Goal: Task Accomplishment & Management: Use online tool/utility

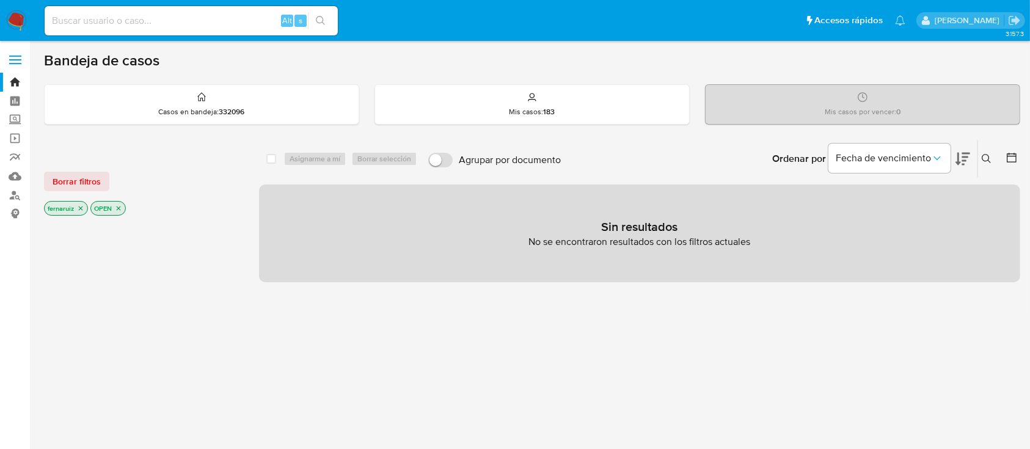
click at [15, 16] on img at bounding box center [16, 20] width 21 height 21
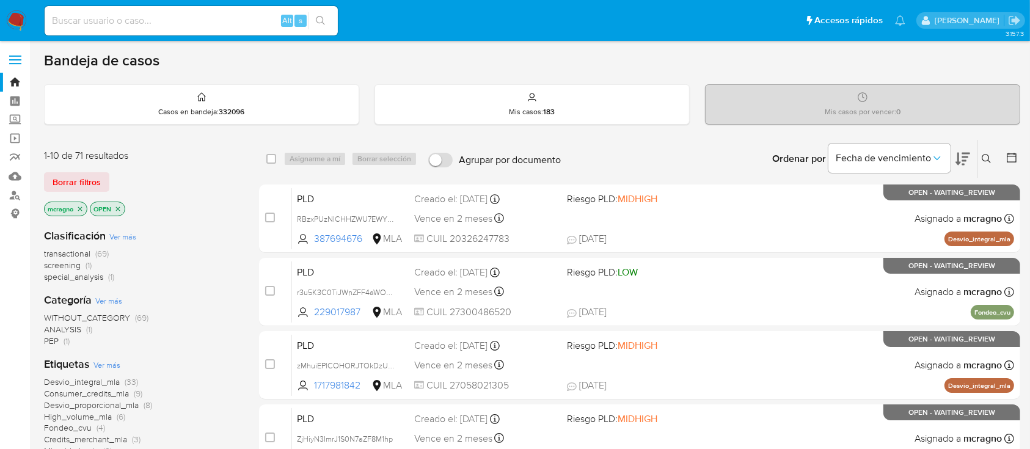
click at [122, 210] on icon "close-filter" at bounding box center [117, 208] width 7 height 7
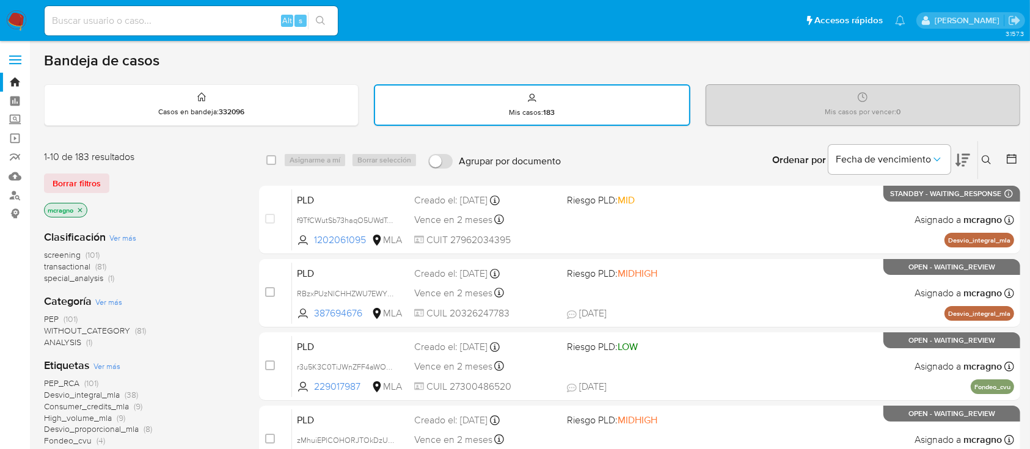
click at [78, 208] on icon "close-filter" at bounding box center [79, 210] width 7 height 7
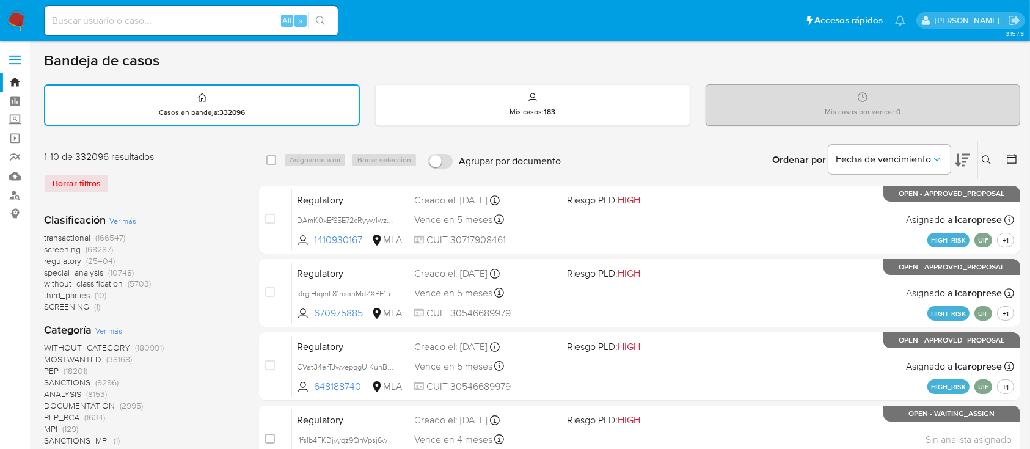
click at [990, 156] on icon at bounding box center [987, 160] width 10 height 10
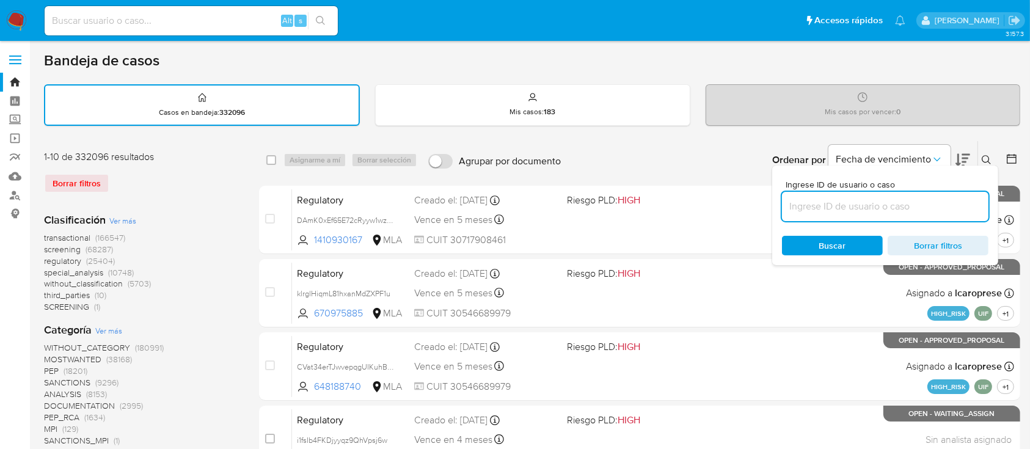
click at [894, 199] on input at bounding box center [885, 207] width 207 height 16
type input "187064824"
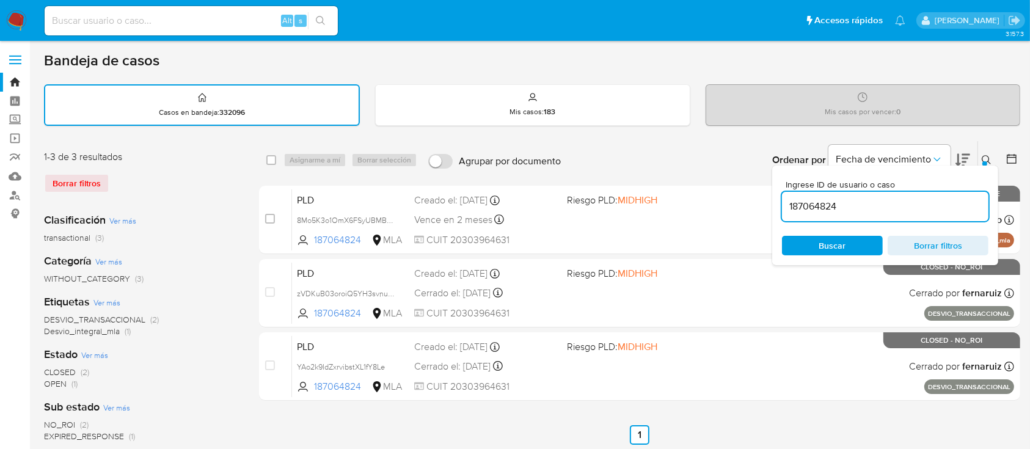
click at [987, 157] on icon at bounding box center [987, 160] width 10 height 10
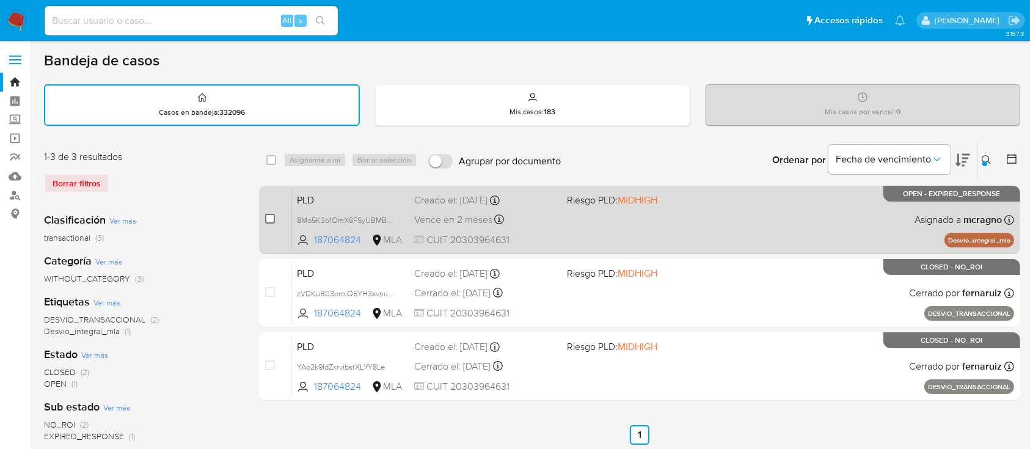
click at [268, 219] on input "checkbox" at bounding box center [270, 219] width 10 height 10
checkbox input "true"
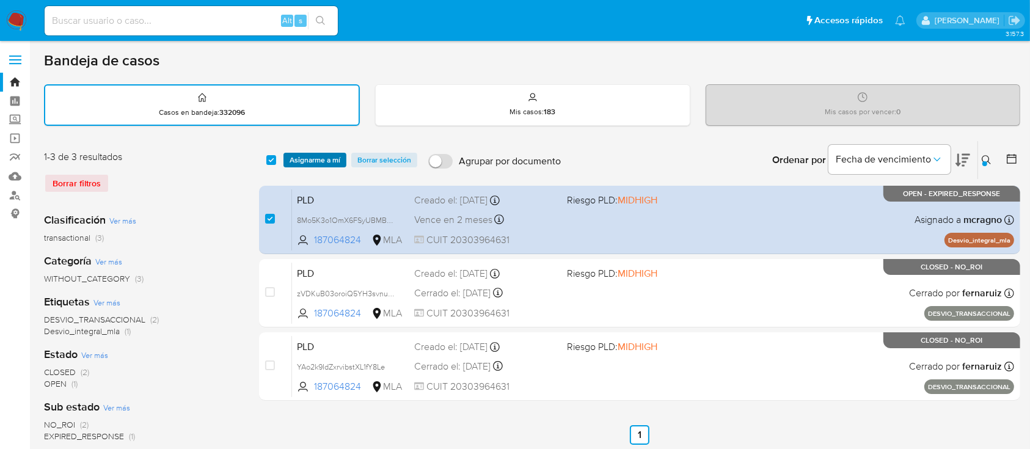
click at [327, 165] on span "Asignarme a mí" at bounding box center [315, 160] width 51 height 12
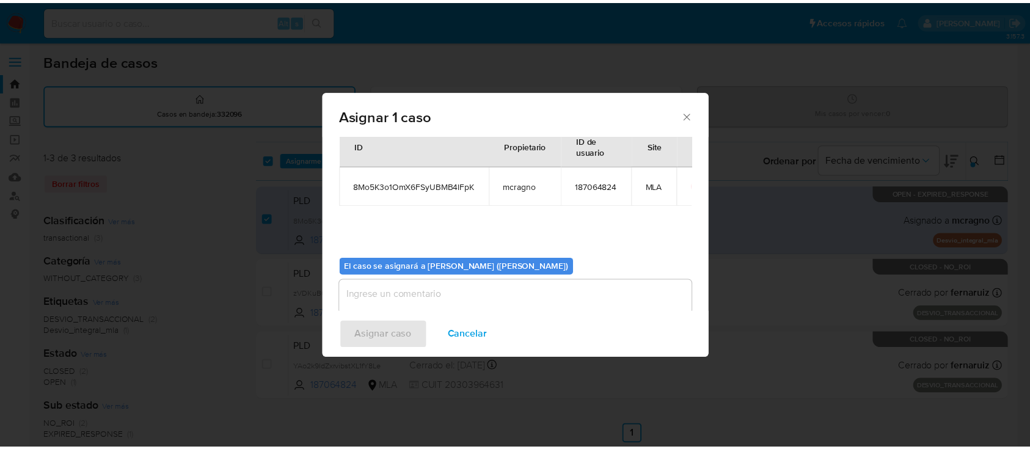
scroll to position [62, 0]
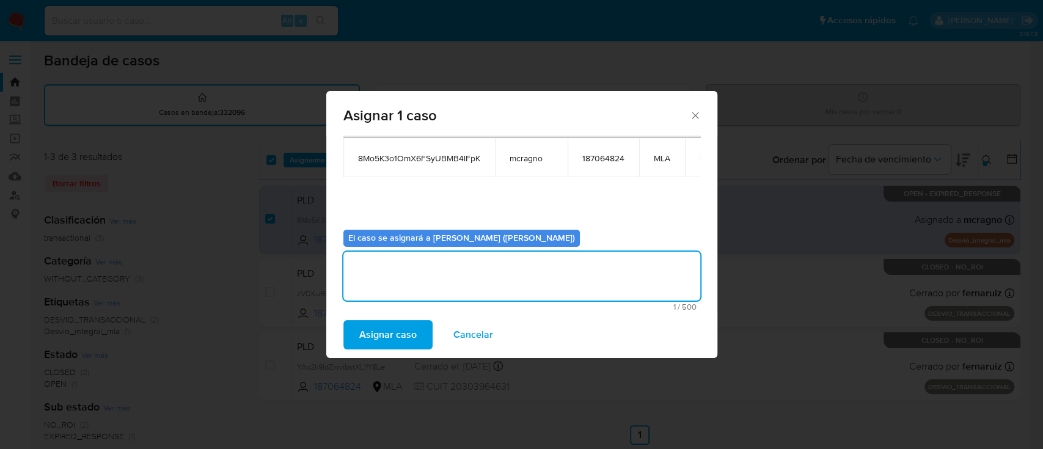
click at [586, 281] on textarea "assign-modal" at bounding box center [521, 276] width 357 height 49
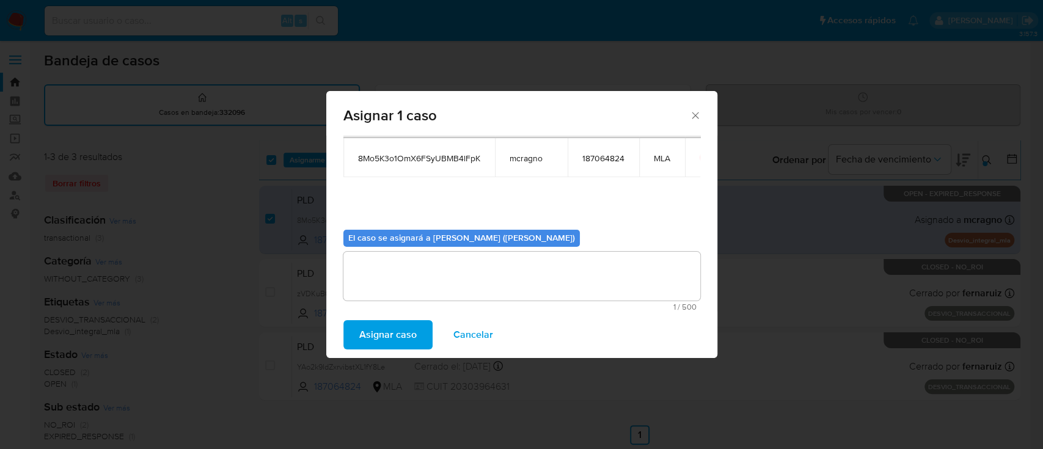
click at [406, 324] on span "Asignar caso" at bounding box center [387, 334] width 57 height 27
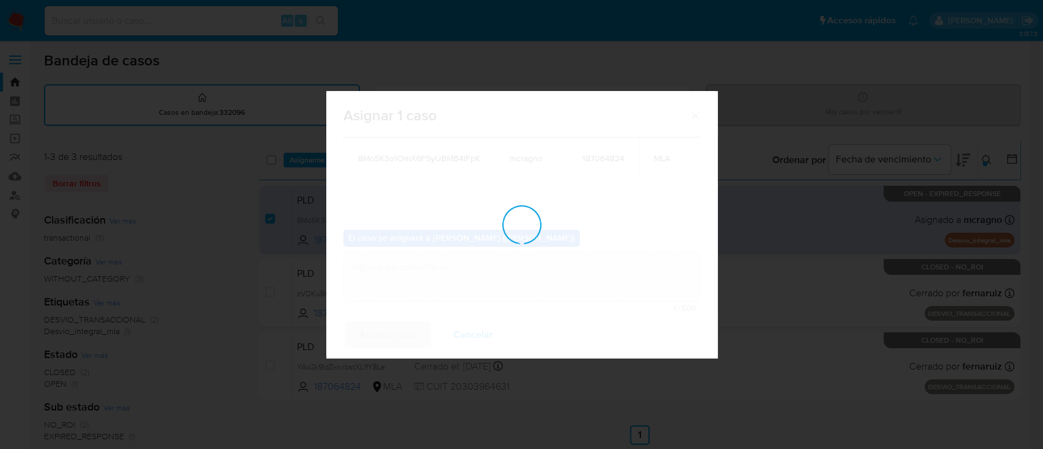
checkbox input "false"
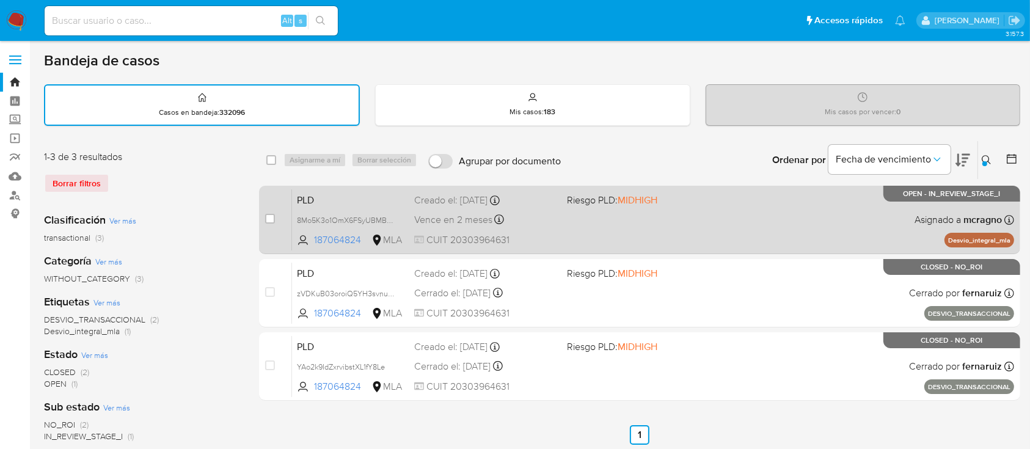
click at [761, 198] on div "PLD 8Mo5K3o1OmX6FSyUBMB4lFpK 187064824 MLA Riesgo PLD: MIDHIGH Creado el: 12/08…" at bounding box center [653, 220] width 722 height 62
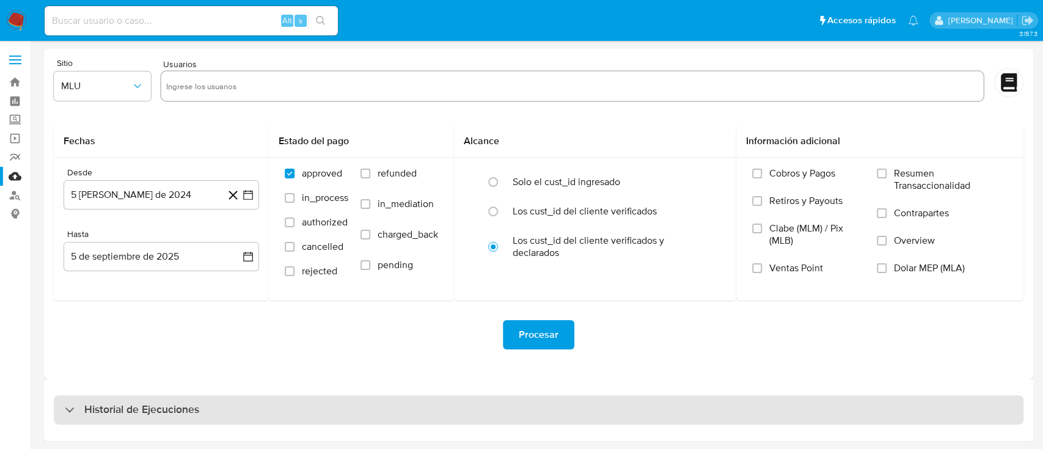
click at [157, 418] on div "Historial de Ejecuciones" at bounding box center [539, 409] width 970 height 29
select select "10"
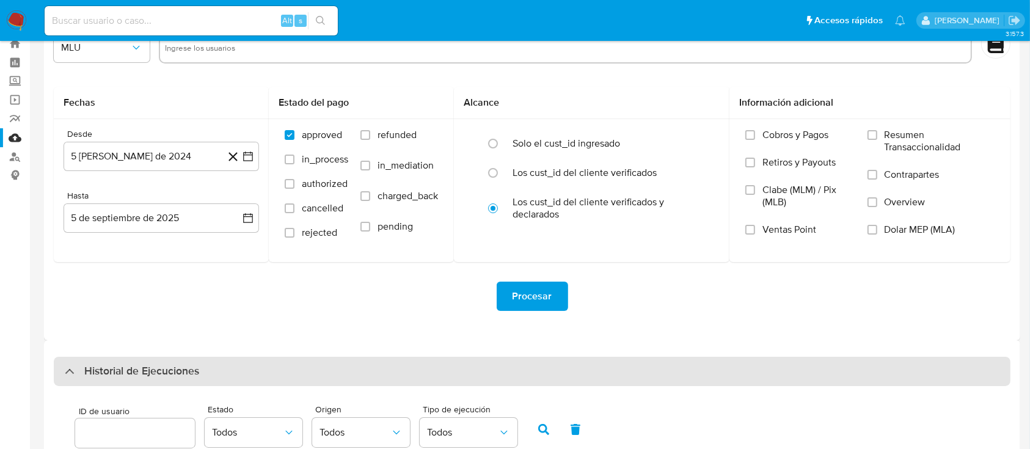
scroll to position [98, 0]
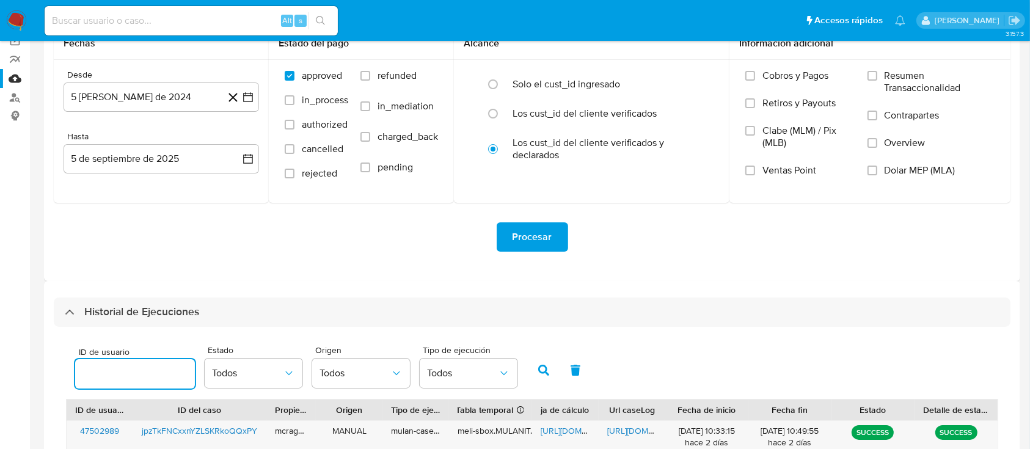
click at [133, 370] on input "number" at bounding box center [135, 374] width 120 height 16
type input "187064824"
click at [535, 368] on button "button" at bounding box center [544, 370] width 32 height 29
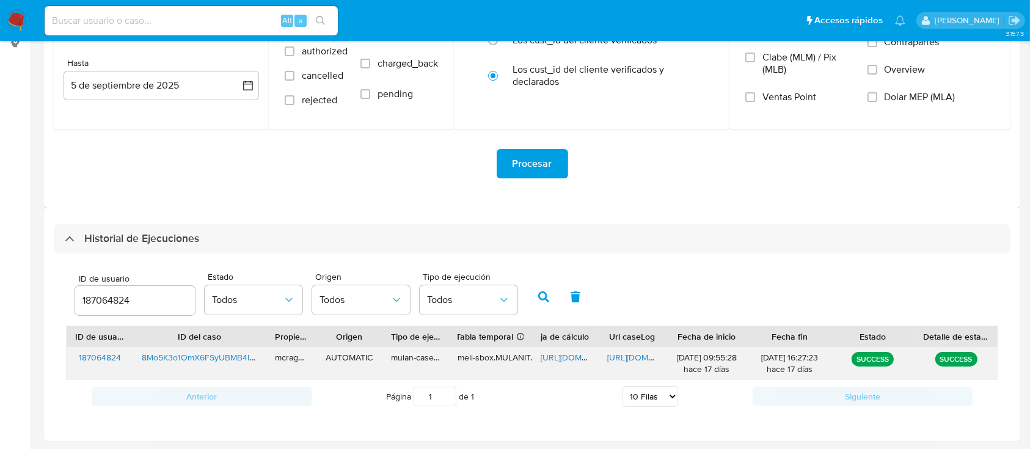
click at [581, 354] on span "https://docs.google.com/spreadsheets/d/1kn1AsCdGDYQK3ndwHASMdJtOsZ0W2PCfyq1AhXH…" at bounding box center [583, 357] width 84 height 12
click at [629, 359] on span "https://docs.google.com/document/d/1qXAb3UAizUUYe9yse_8mKznN1mrwi5JOjClQYfu0EmM…" at bounding box center [649, 357] width 84 height 12
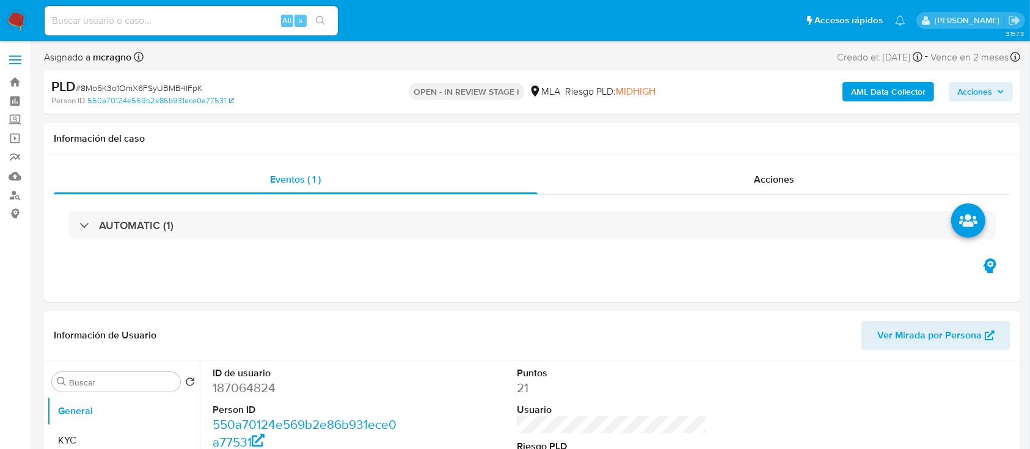
select select "10"
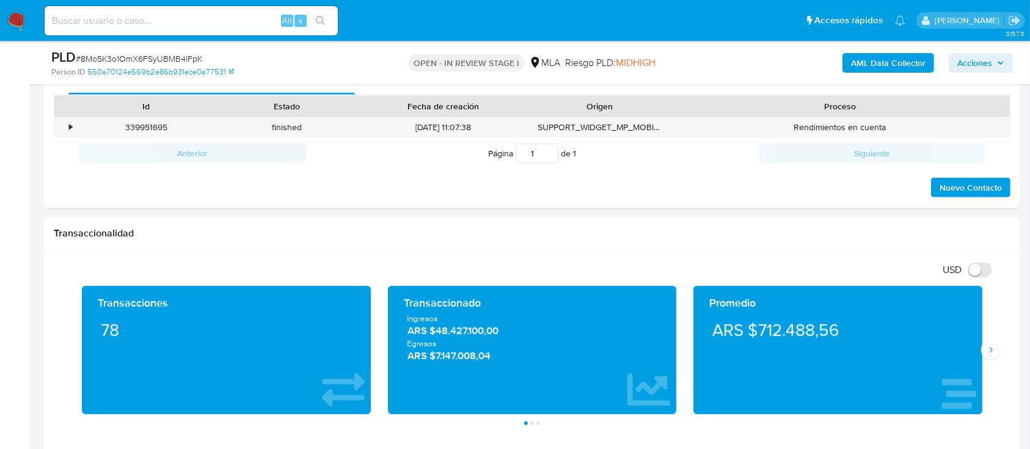
scroll to position [552, 0]
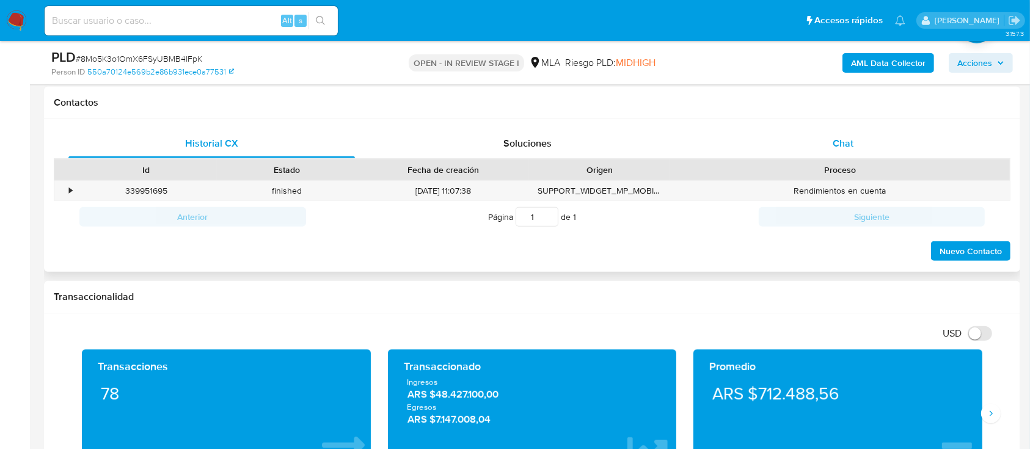
click at [900, 147] on div "Chat" at bounding box center [843, 143] width 287 height 29
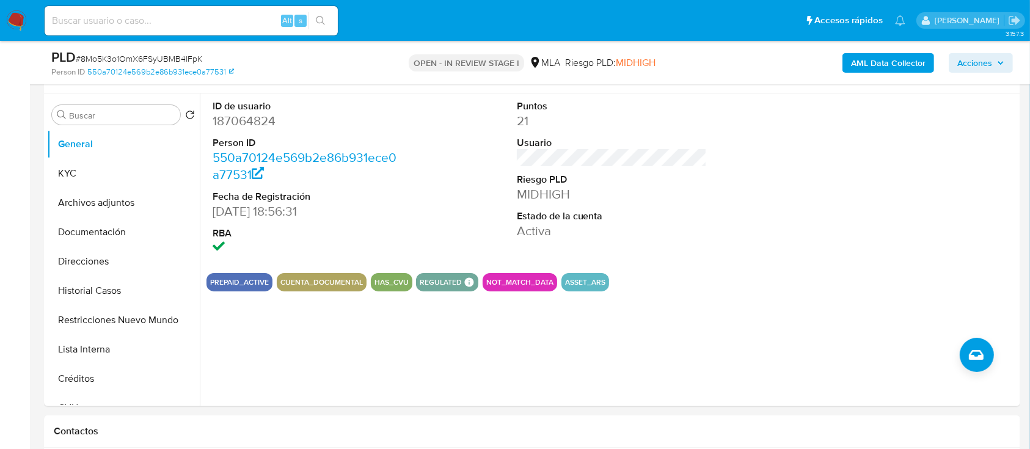
scroll to position [192, 0]
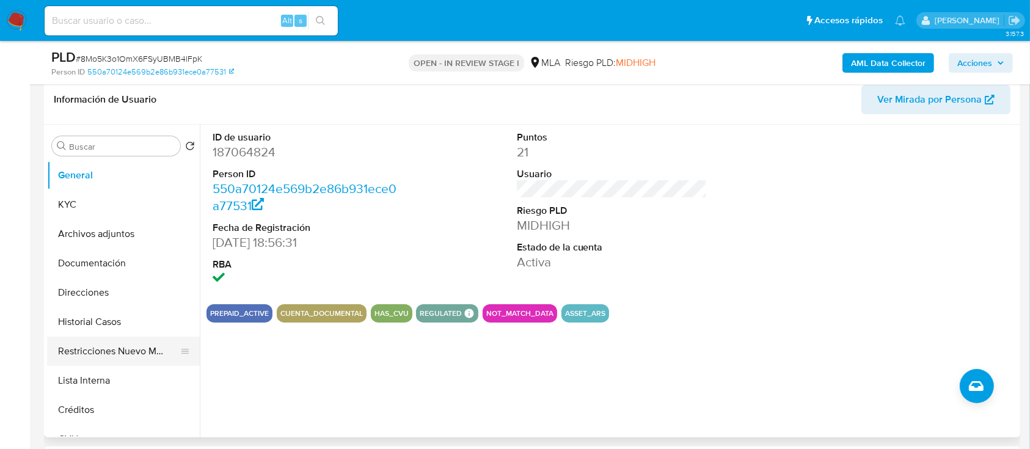
click at [132, 354] on button "Restricciones Nuevo Mundo" at bounding box center [118, 351] width 143 height 29
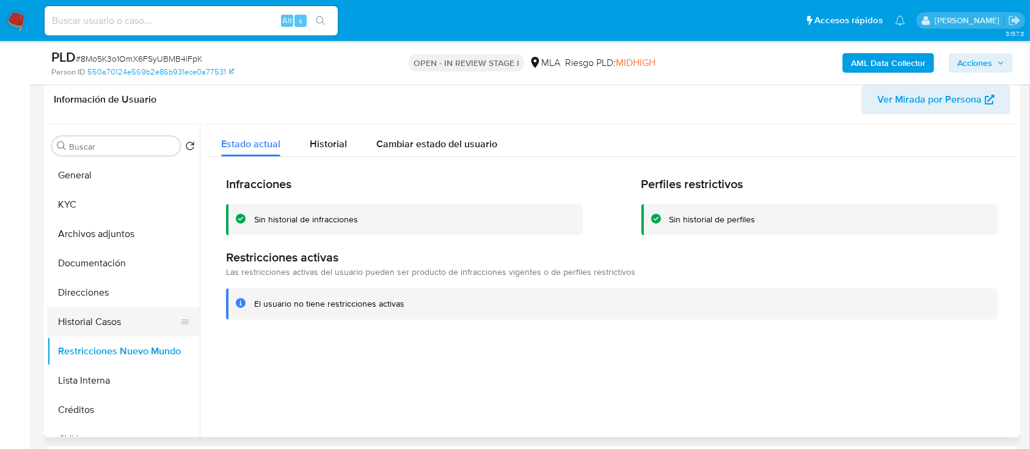
click at [105, 327] on button "Historial Casos" at bounding box center [118, 321] width 143 height 29
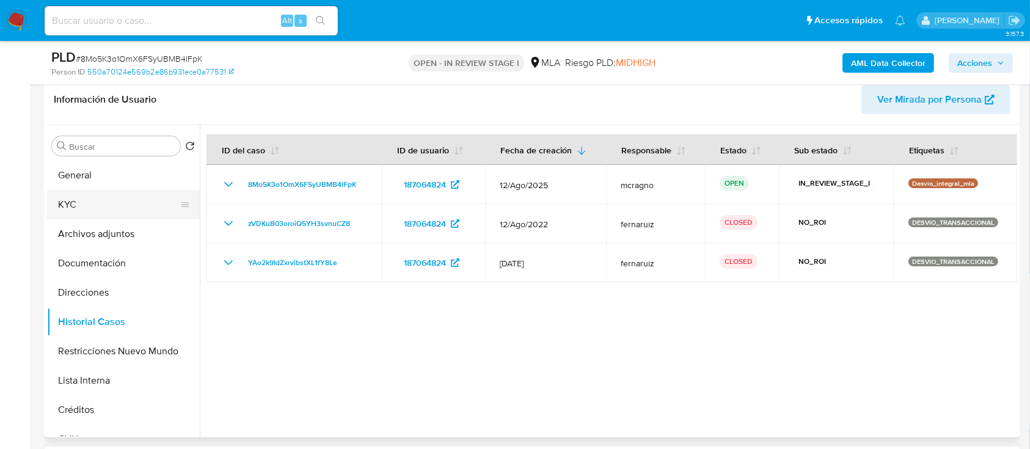
click at [133, 195] on button "KYC" at bounding box center [118, 204] width 143 height 29
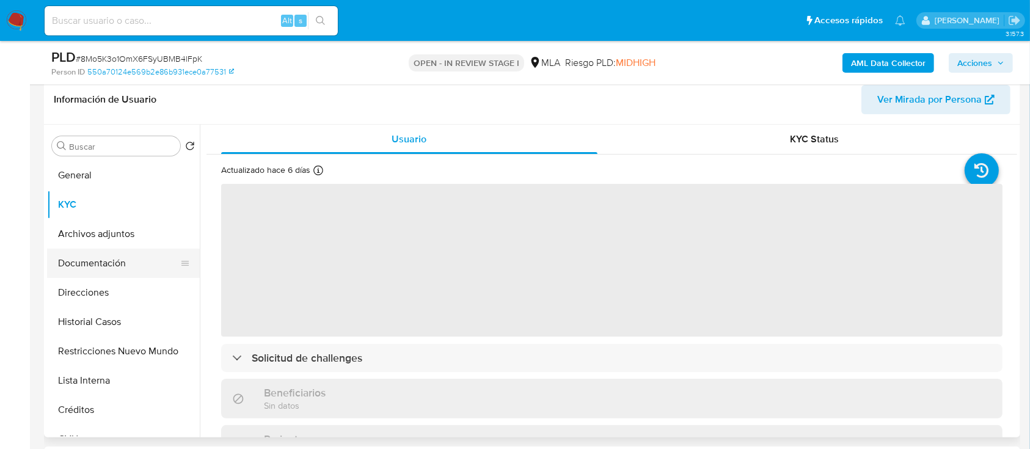
click at [129, 258] on button "Documentación" at bounding box center [118, 263] width 143 height 29
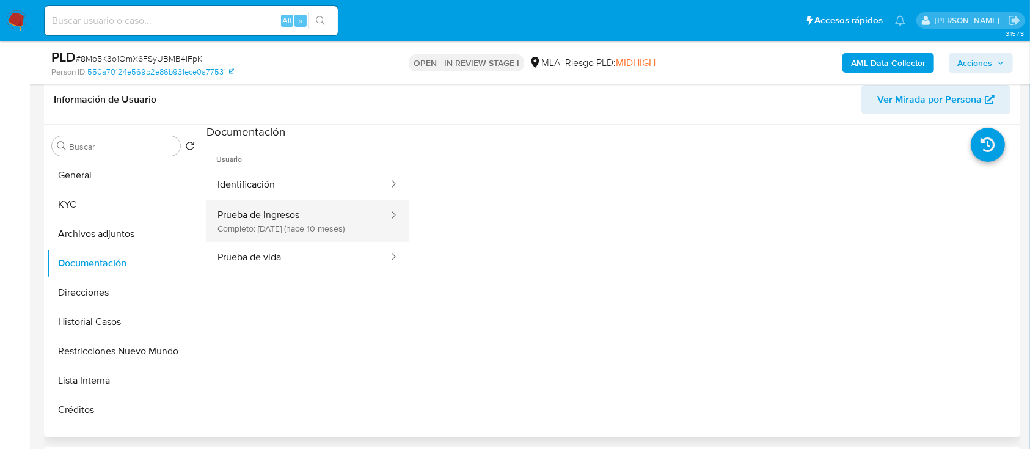
click at [277, 227] on button "Prueba de ingresos Completo: [DATE] (hace 10 meses)" at bounding box center [298, 221] width 183 height 42
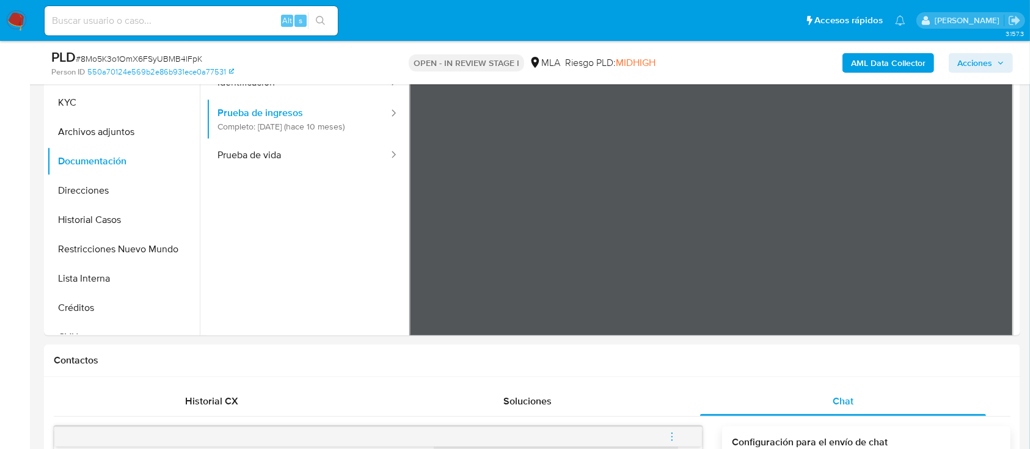
scroll to position [177, 0]
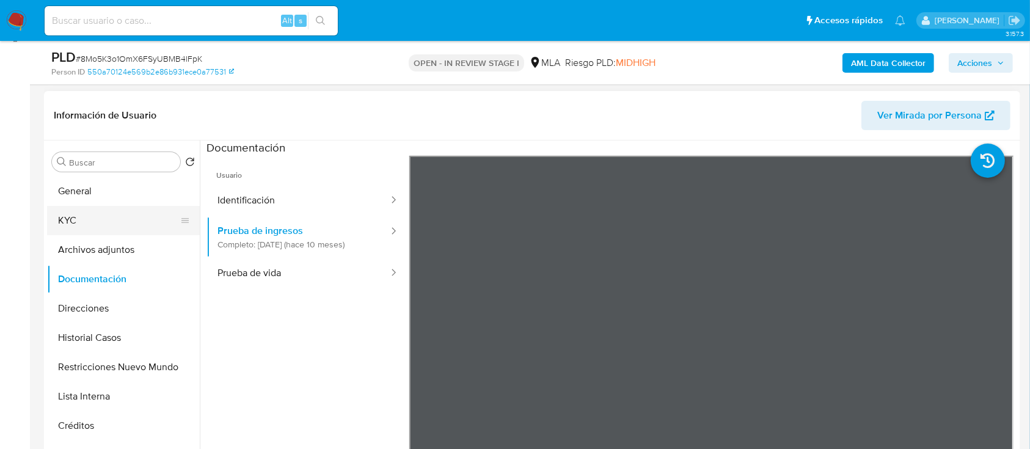
click at [153, 226] on button "KYC" at bounding box center [118, 220] width 143 height 29
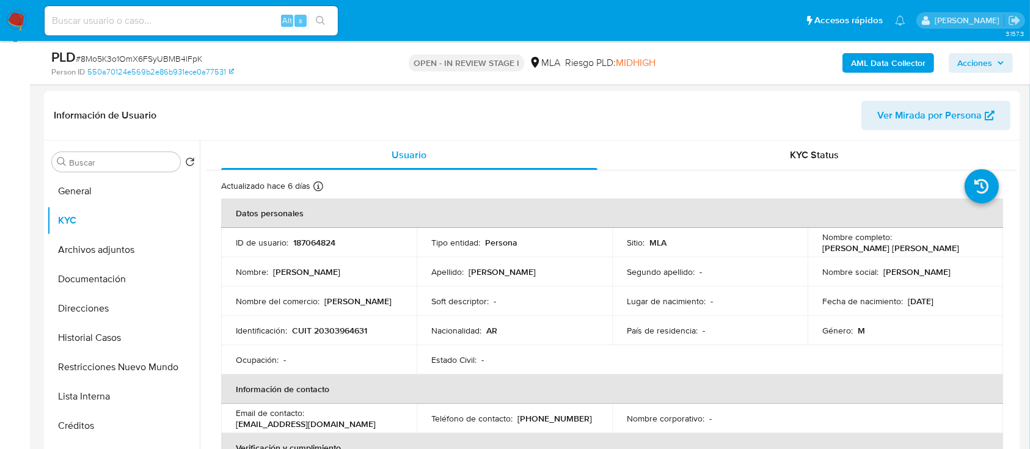
click at [914, 64] on b "AML Data Collector" at bounding box center [888, 63] width 75 height 20
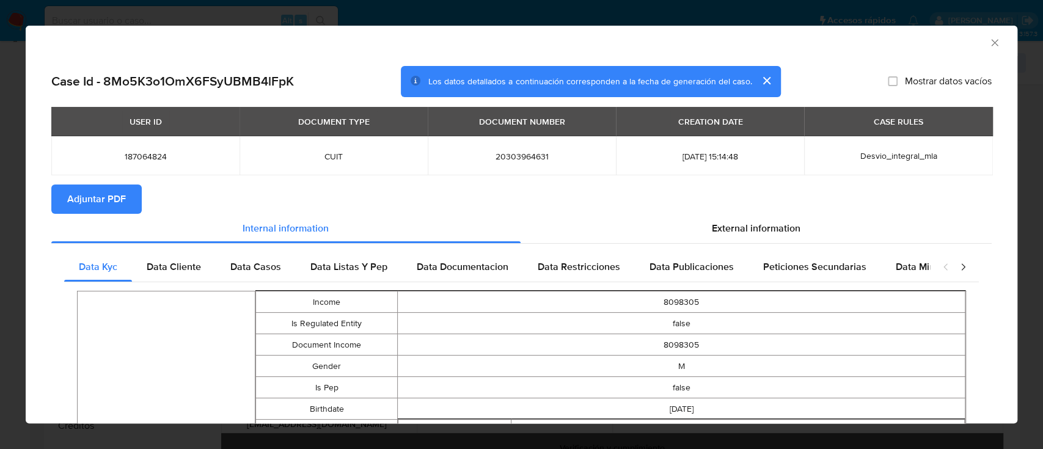
click at [81, 198] on span "Adjuntar PDF" at bounding box center [96, 199] width 59 height 27
click at [989, 43] on icon "Cerrar ventana" at bounding box center [995, 43] width 12 height 12
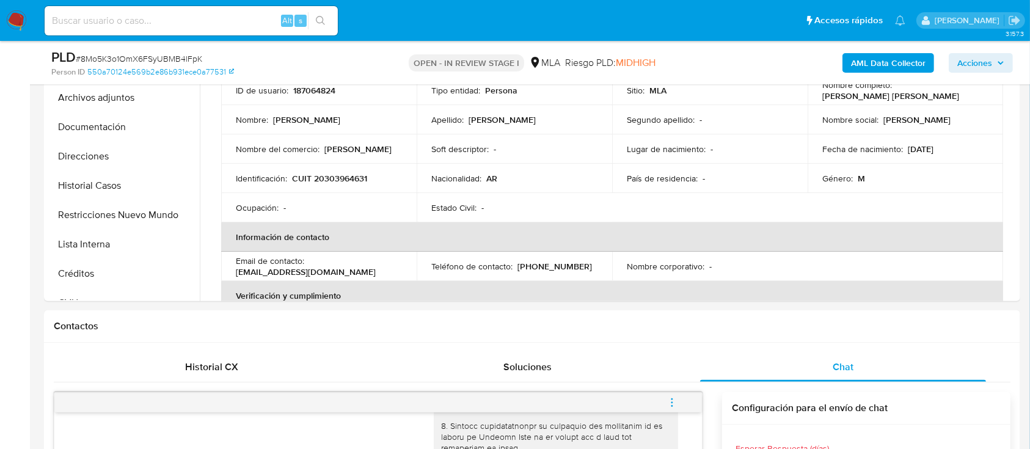
scroll to position [326, 0]
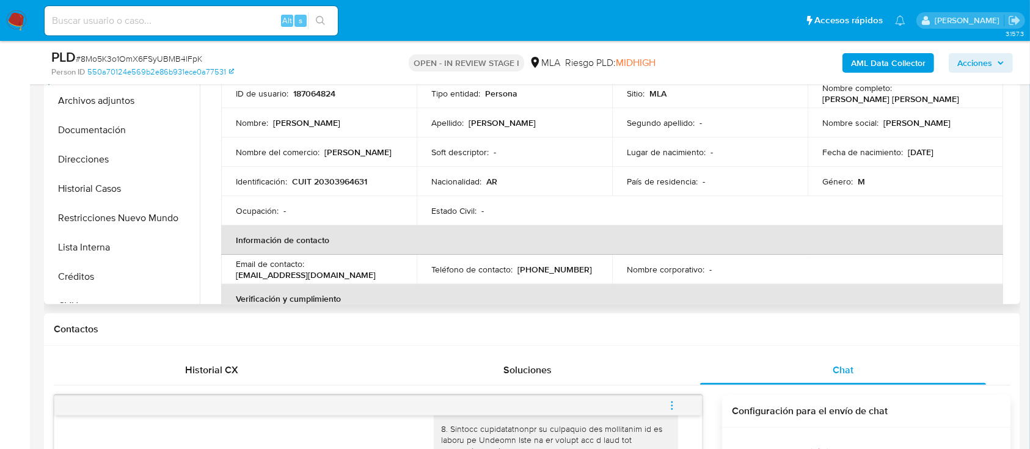
click at [763, 167] on td "País de residencia : -" at bounding box center [710, 181] width 196 height 29
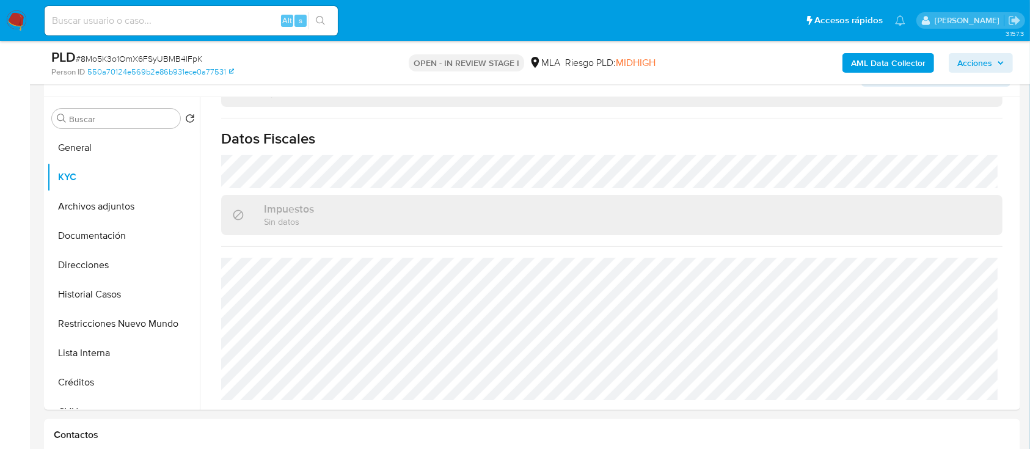
scroll to position [210, 0]
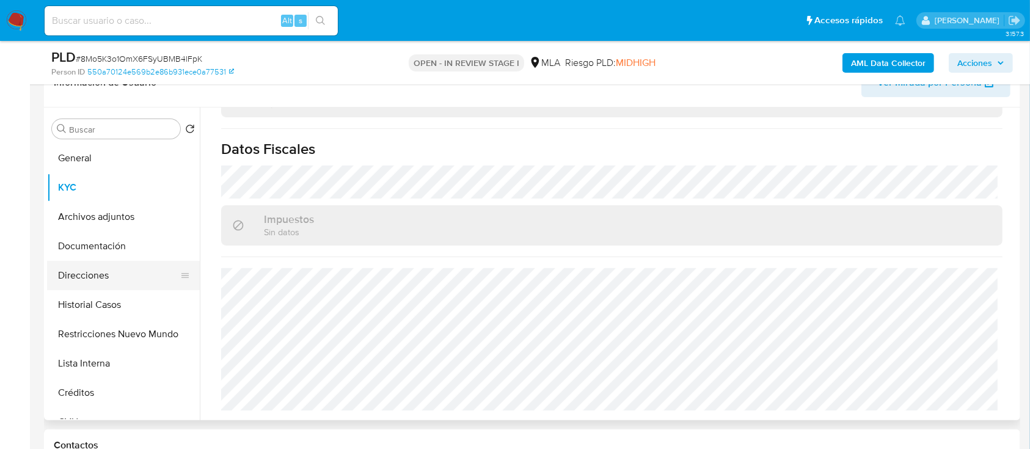
click at [112, 282] on button "Direcciones" at bounding box center [118, 275] width 143 height 29
